Goal: Find contact information: Find contact information

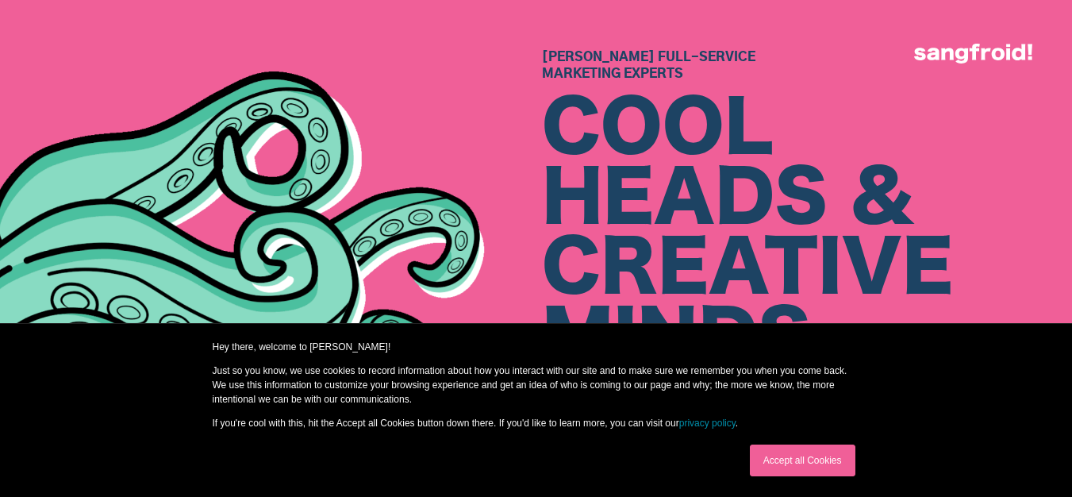
click at [796, 450] on link "Accept all Cookies" at bounding box center [802, 460] width 105 height 32
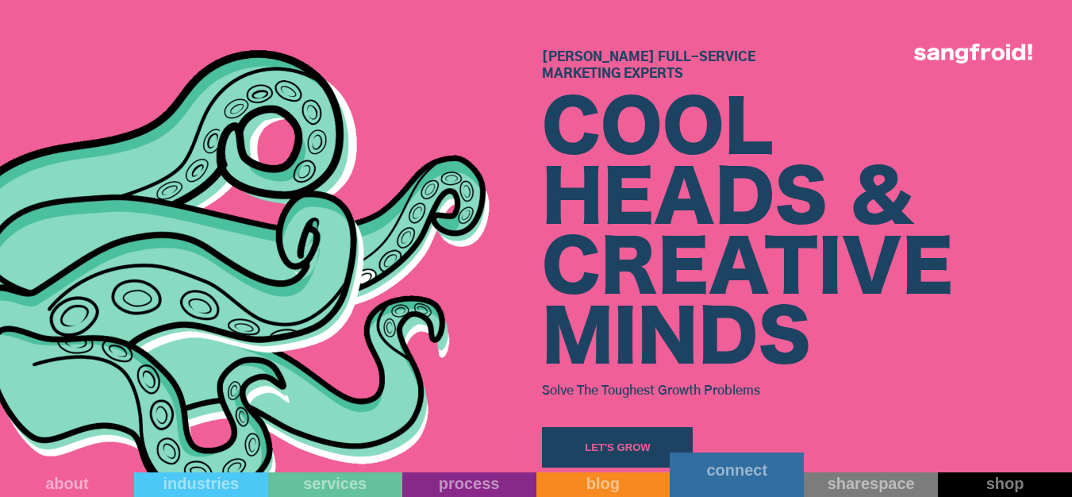
click at [737, 479] on div "connect" at bounding box center [736, 469] width 134 height 19
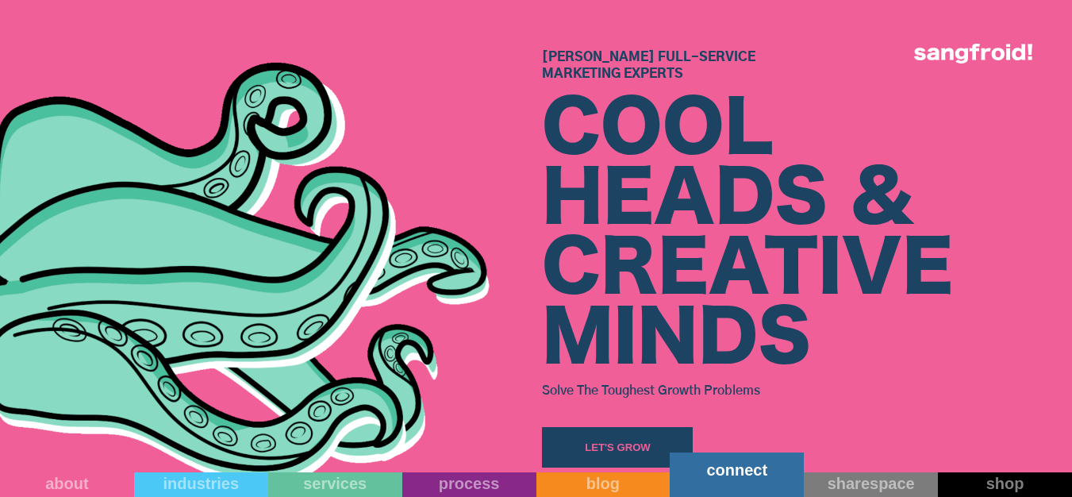
click at [734, 474] on div "connect" at bounding box center [736, 469] width 134 height 19
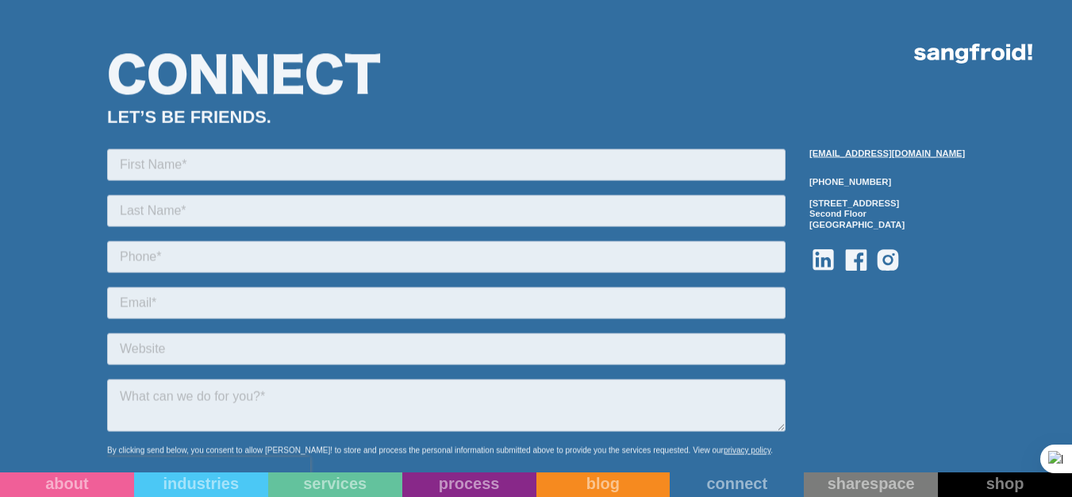
scroll to position [1567, 0]
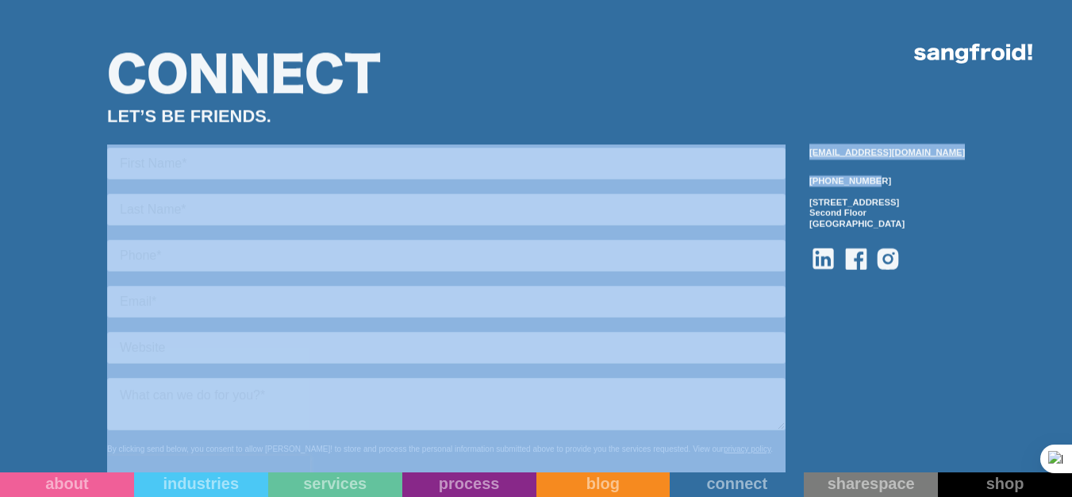
drag, startPoint x: 848, startPoint y: 136, endPoint x: 984, endPoint y: 133, distance: 135.7
click at [981, 149] on div "Connect LET’S BE FRIENDS. [EMAIL_ADDRESS][DOMAIN_NAME] [PHONE_NUMBER] [STREET_A…" at bounding box center [536, 309] width 1072 height 619
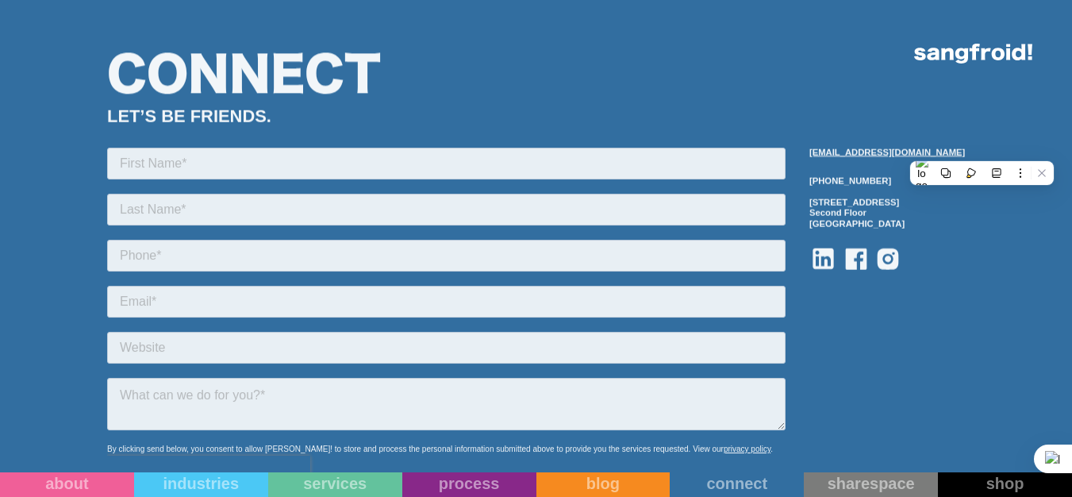
click at [989, 114] on div "Connect LET’S BE FRIENDS. [EMAIL_ADDRESS][DOMAIN_NAME] [PHONE_NUMBER] [STREET_A…" at bounding box center [536, 309] width 1072 height 619
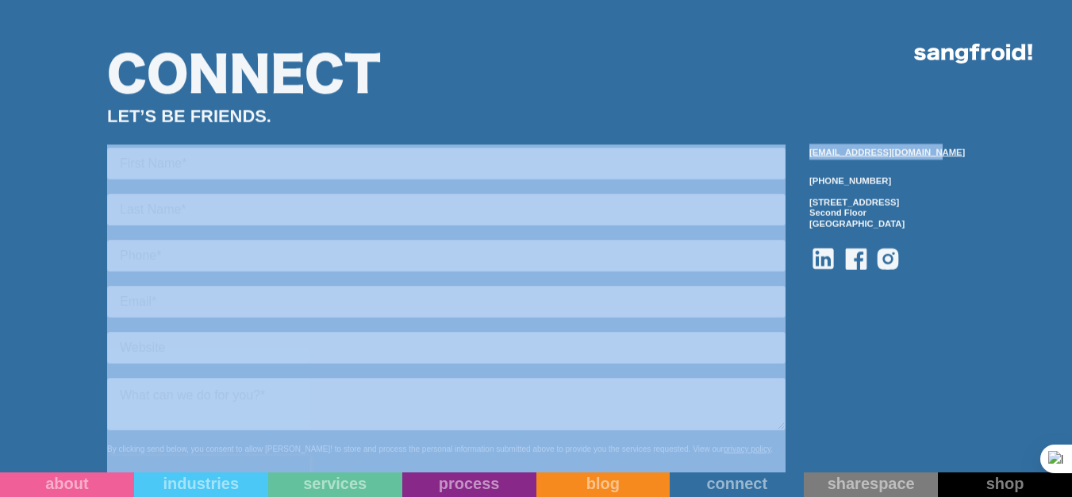
copy div "[EMAIL_ADDRESS][DOMAIN_NAME]"
drag, startPoint x: 994, startPoint y: 133, endPoint x: 852, endPoint y: 154, distance: 143.5
click at [852, 154] on div "Connect LET’S BE FRIENDS. [EMAIL_ADDRESS][DOMAIN_NAME] [PHONE_NUMBER] [STREET_A…" at bounding box center [536, 309] width 1072 height 619
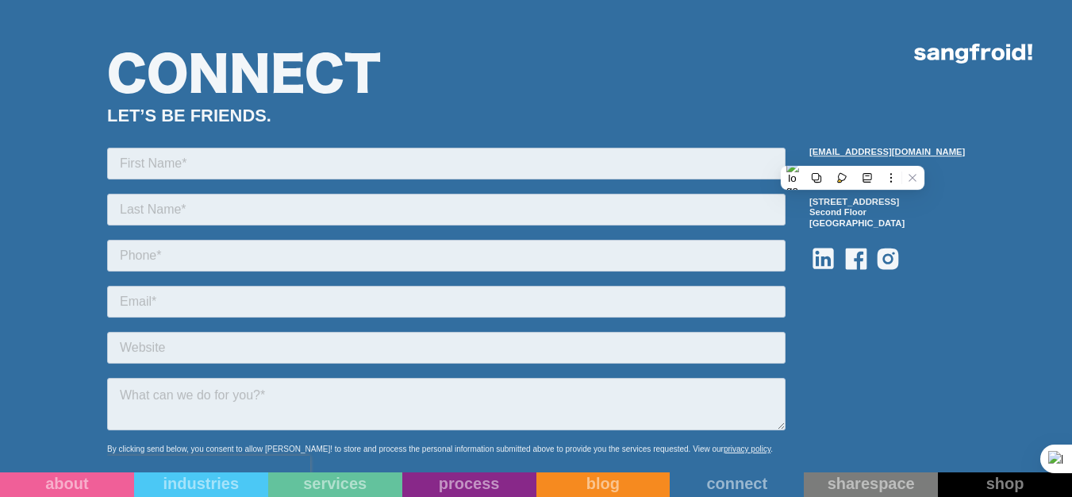
click at [828, 115] on div "LET’S BE FRIENDS." at bounding box center [535, 115] width 857 height 21
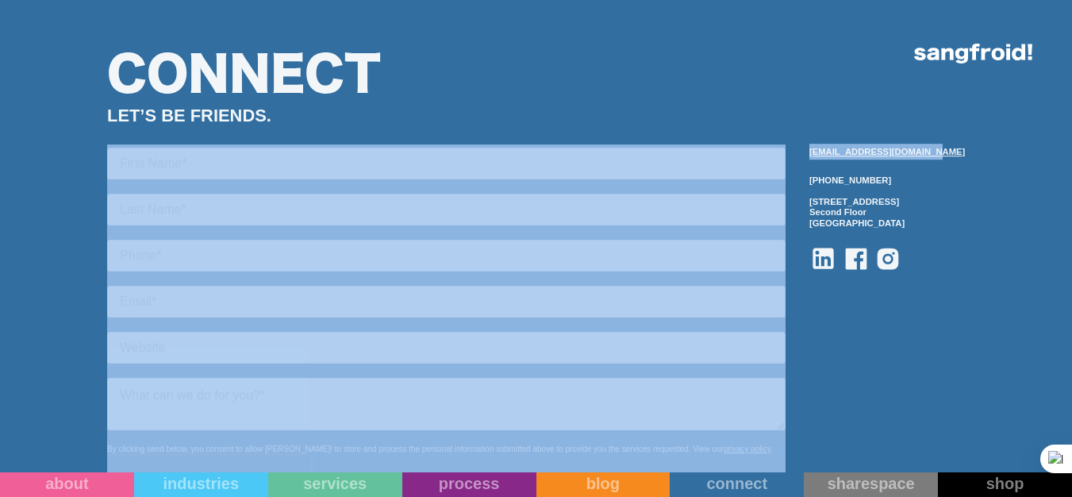
copy div "[EMAIL_ADDRESS][DOMAIN_NAME]"
drag, startPoint x: 979, startPoint y: 146, endPoint x: 850, endPoint y: 155, distance: 128.8
click at [850, 155] on div "Connect LET’S BE FRIENDS. [EMAIL_ADDRESS][DOMAIN_NAME] [PHONE_NUMBER] [STREET_A…" at bounding box center [536, 309] width 1072 height 619
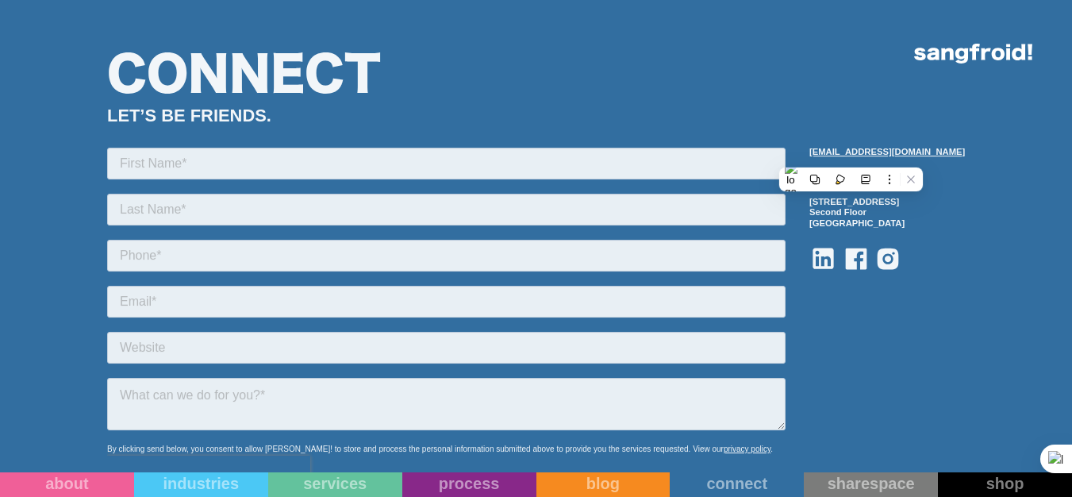
click at [853, 109] on div "LET’S BE FRIENDS." at bounding box center [535, 115] width 857 height 21
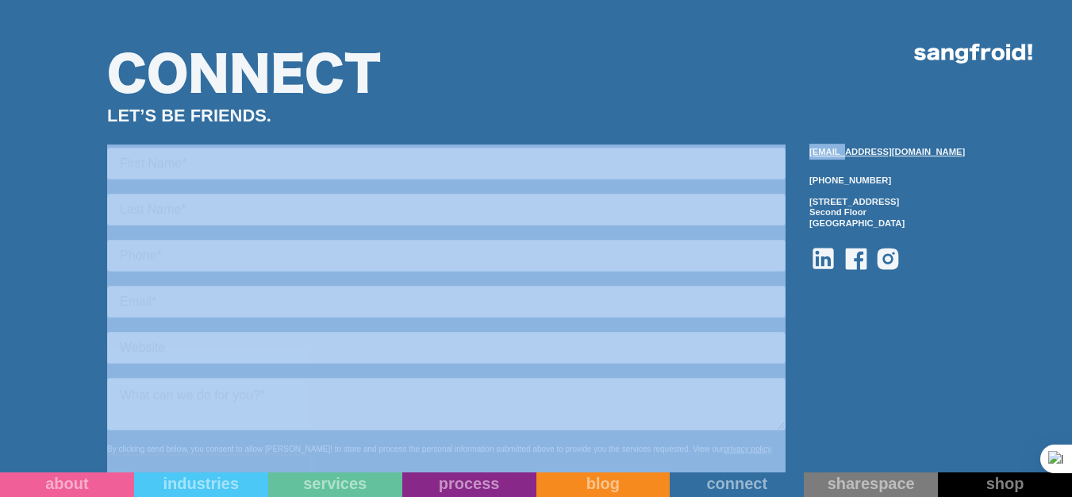
drag, startPoint x: 852, startPoint y: 142, endPoint x: 888, endPoint y: 151, distance: 37.7
click at [888, 151] on div "[EMAIL_ADDRESS][DOMAIN_NAME] [PHONE_NUMBER] [STREET_ADDRESS]" at bounding box center [535, 347] width 857 height 457
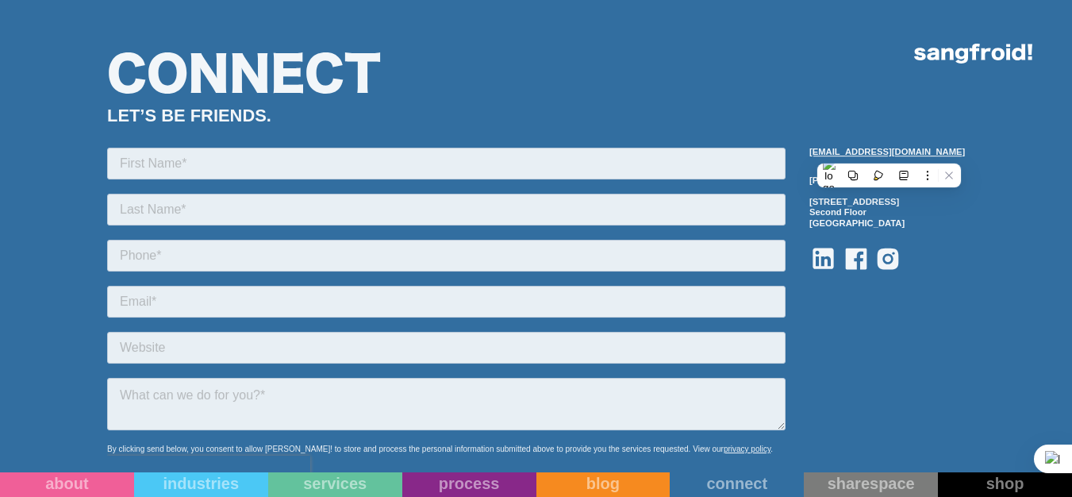
click at [905, 113] on div "LET’S BE FRIENDS." at bounding box center [535, 115] width 857 height 21
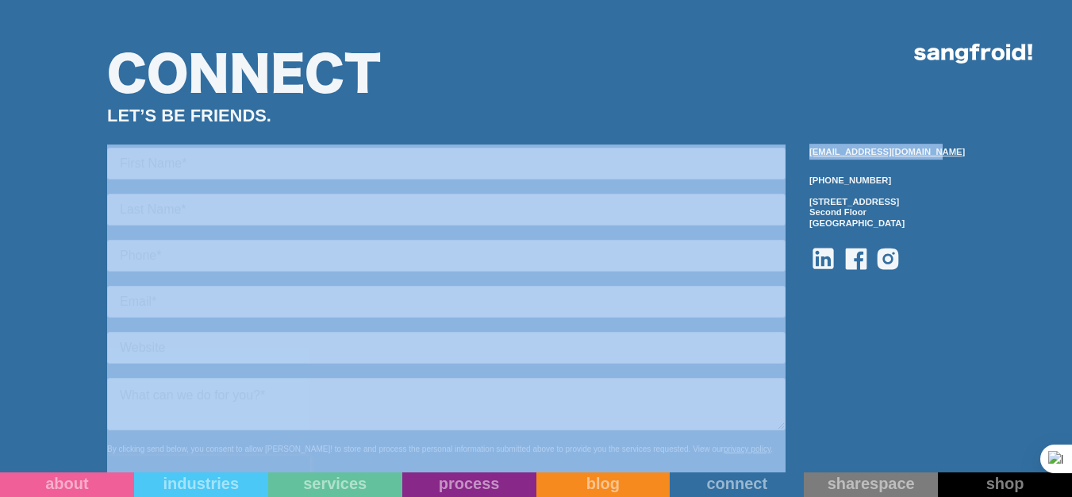
copy div "[EMAIL_ADDRESS][DOMAIN_NAME]"
drag, startPoint x: 987, startPoint y: 136, endPoint x: 852, endPoint y: 156, distance: 136.3
click at [852, 156] on div "Connect LET’S BE FRIENDS. [EMAIL_ADDRESS][DOMAIN_NAME] [PHONE_NUMBER] [STREET_A…" at bounding box center [536, 309] width 1072 height 619
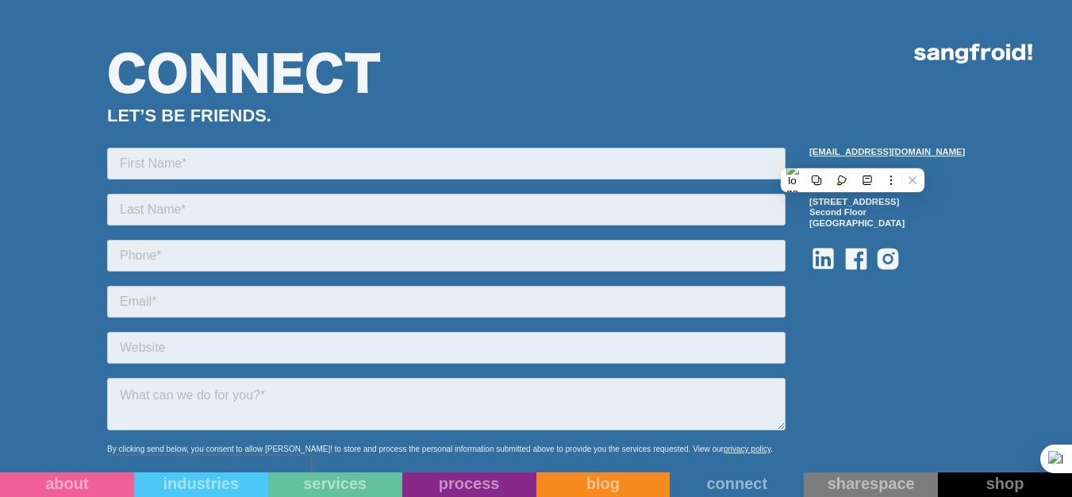
click at [982, 304] on div "Connect LET’S BE FRIENDS. [EMAIL_ADDRESS][DOMAIN_NAME] [PHONE_NUMBER] [STREET_A…" at bounding box center [536, 309] width 1072 height 619
click at [869, 266] on icon at bounding box center [855, 258] width 25 height 25
